Goal: Information Seeking & Learning: Learn about a topic

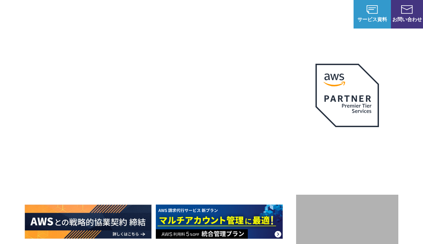
click at [222, 165] on h1 "AWS ジャーニーの 成功を実現" at bounding box center [160, 150] width 271 height 68
click at [242, 179] on h1 "AWS ジャーニーの 成功を実現" at bounding box center [160, 150] width 271 height 68
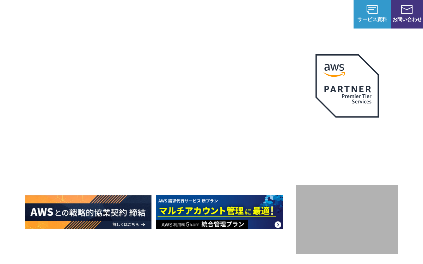
scroll to position [44, 0]
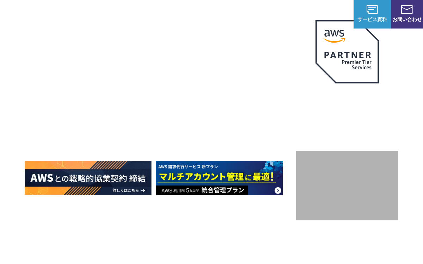
click at [218, 185] on img at bounding box center [219, 178] width 127 height 34
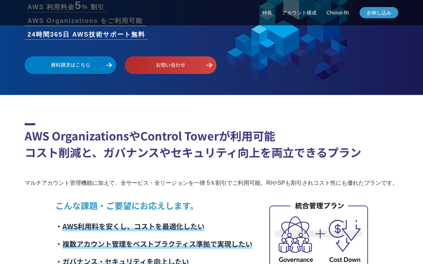
scroll to position [124, 0]
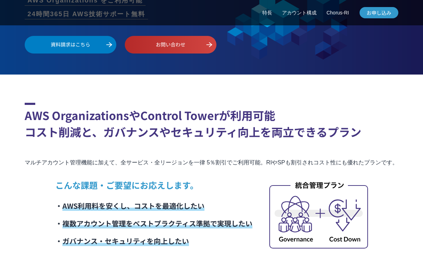
click at [229, 182] on p "こんな課題・ご要望にお応えします。" at bounding box center [153, 185] width 197 height 13
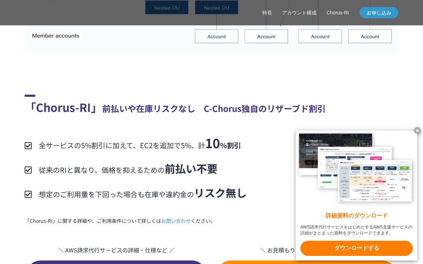
scroll to position [1378, 0]
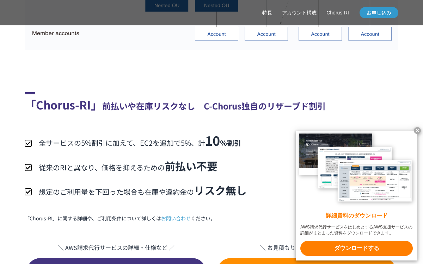
click at [311, 148] on x-t at bounding box center [357, 169] width 122 height 77
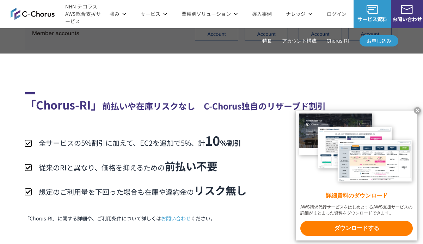
click at [410, 111] on x-t at bounding box center [357, 149] width 122 height 77
click at [417, 111] on x-t at bounding box center [417, 110] width 7 height 7
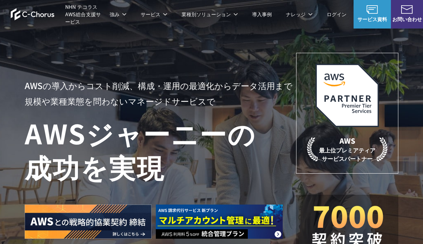
click at [206, 235] on img at bounding box center [219, 222] width 127 height 34
click at [280, 234] on img at bounding box center [219, 222] width 127 height 34
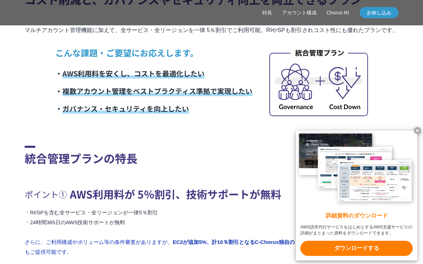
scroll to position [262, 0]
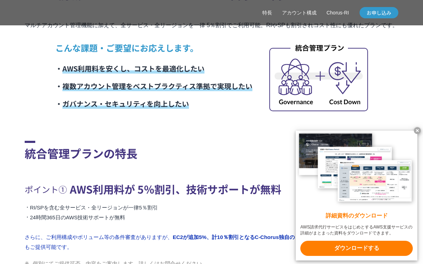
click at [311, 155] on x-t at bounding box center [357, 169] width 122 height 77
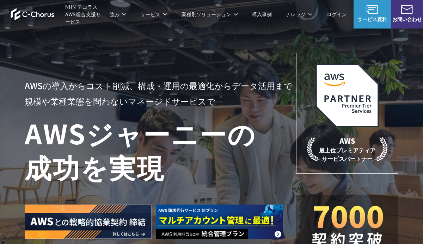
click at [271, 231] on img at bounding box center [219, 222] width 127 height 34
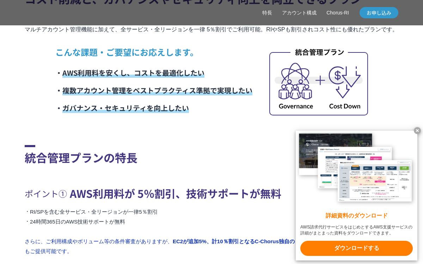
scroll to position [260, 0]
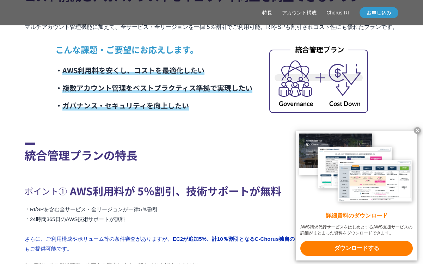
click at [415, 132] on x-t at bounding box center [417, 130] width 7 height 7
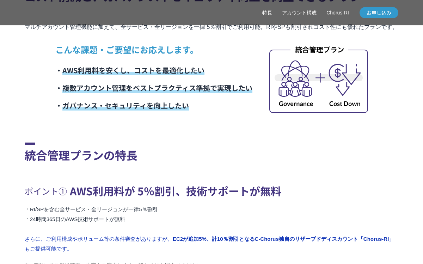
click at [260, 253] on li "さらに、ご利用構成やボリューム等の条件審査がありますが、 EC2が追加5%、計10％割引となるC-Chorus独自のリザーブドディスカウント「Chorus-R…" at bounding box center [212, 244] width 374 height 20
